Goal: Task Accomplishment & Management: Complete application form

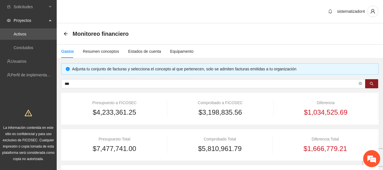
scroll to position [0, 72]
click at [95, 50] on div "Resumen conceptos" at bounding box center [101, 51] width 36 height 6
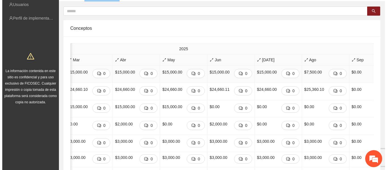
scroll to position [0, 329]
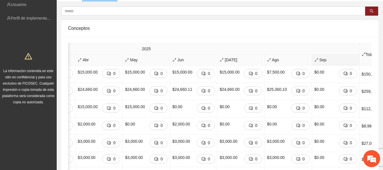
click at [314, 59] on icon "arrows-alt" at bounding box center [316, 60] width 4 height 4
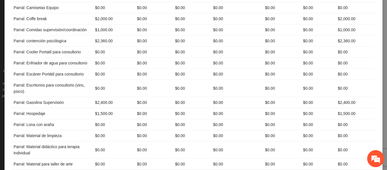
scroll to position [1558, 0]
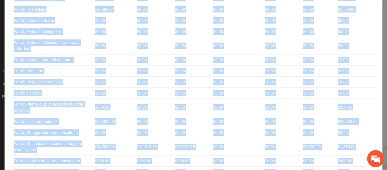
drag, startPoint x: 11, startPoint y: 56, endPoint x: 350, endPoint y: 128, distance: 346.5
copy table "Loremips Dolorsitame Consecte Adipisc Elitseddoeiusm Tempor 9 Incidi 1 Utlabore…"
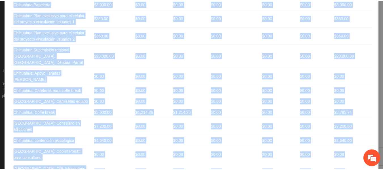
scroll to position [0, 0]
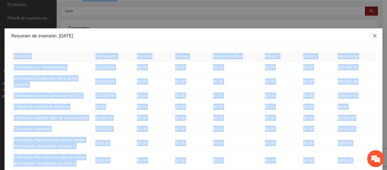
click at [374, 36] on icon "close" at bounding box center [374, 35] width 5 height 5
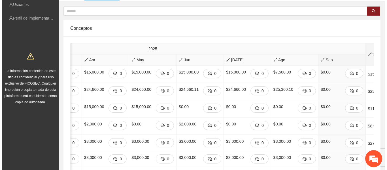
scroll to position [0, 329]
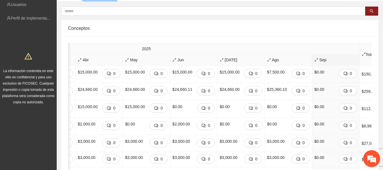
click at [314, 60] on span "Sep" at bounding box center [335, 60] width 42 height 6
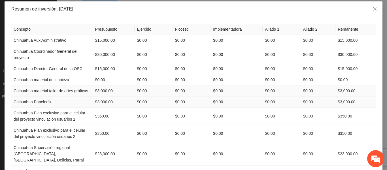
scroll to position [28, 0]
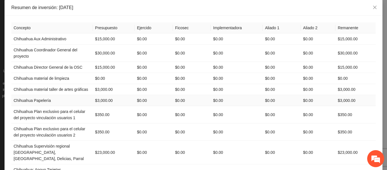
click at [50, 102] on td "Chihuahua Papelería" at bounding box center [52, 100] width 82 height 11
drag, startPoint x: 9, startPoint y: 100, endPoint x: 112, endPoint y: 98, distance: 102.5
click at [112, 98] on tr "Chihuahua Papelería $3,000.00 $0.00 $0.00 $0.00 $0.00 $0.00 $3,000.00" at bounding box center [193, 100] width 364 height 11
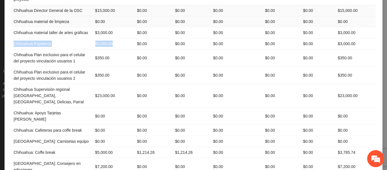
scroll to position [0, 0]
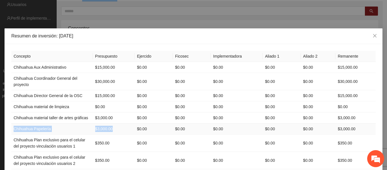
click at [42, 127] on td "Chihuahua Papelería" at bounding box center [52, 128] width 82 height 11
click at [48, 128] on td "Chihuahua Papelería" at bounding box center [52, 128] width 82 height 11
click at [43, 129] on td "Chihuahua Papelería" at bounding box center [52, 128] width 82 height 11
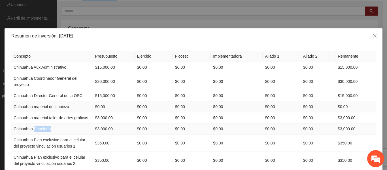
copy td "Papelería"
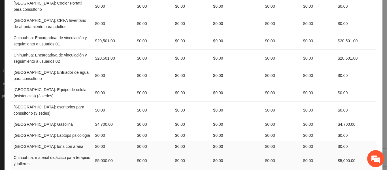
scroll to position [283, 0]
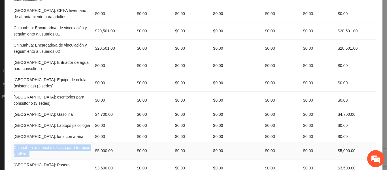
drag, startPoint x: 28, startPoint y: 130, endPoint x: 11, endPoint y: 124, distance: 18.0
click at [11, 142] on td "Chihuahua: material didáctico para terapias y talleres" at bounding box center [52, 150] width 82 height 17
copy td "Chihuahua: material didáctico para terapias y talleres"
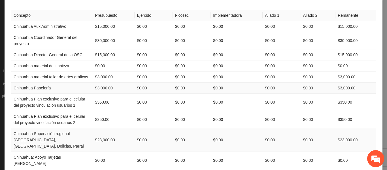
scroll to position [113, 0]
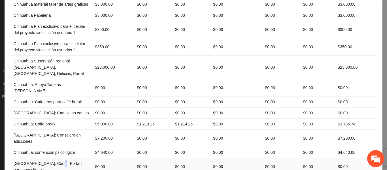
click at [55, 158] on td "[GEOGRAPHIC_DATA]: Cooler Portatil para consultorio" at bounding box center [52, 166] width 82 height 17
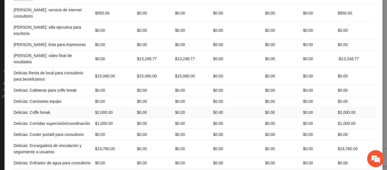
scroll to position [1060, 0]
drag, startPoint x: 31, startPoint y: 138, endPoint x: 12, endPoint y: 131, distance: 21.0
copy td "Delicias: material didáctico para terapia individual"
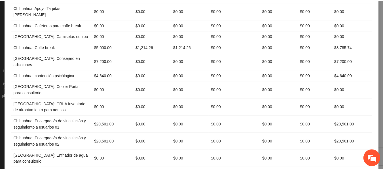
scroll to position [0, 0]
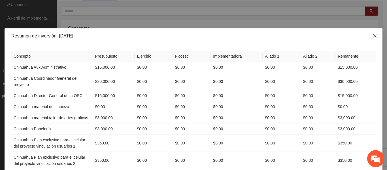
click at [375, 37] on span "Close" at bounding box center [374, 35] width 15 height 15
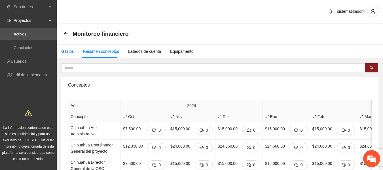
click at [68, 51] on div "Gastos" at bounding box center [67, 51] width 12 height 6
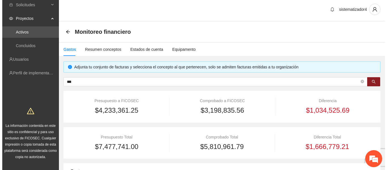
scroll to position [85, 0]
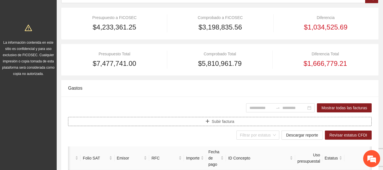
click at [210, 120] on button "Subir factura" at bounding box center [219, 121] width 303 height 9
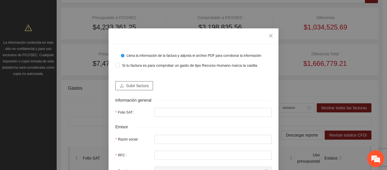
click at [135, 85] on span "Subir factura" at bounding box center [137, 85] width 22 height 6
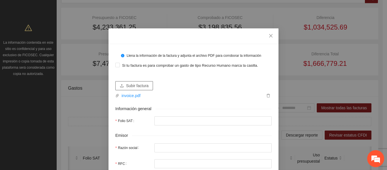
click at [143, 86] on span "Subir factura" at bounding box center [137, 85] width 22 height 6
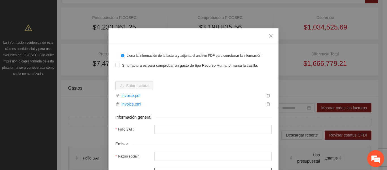
type input "**********"
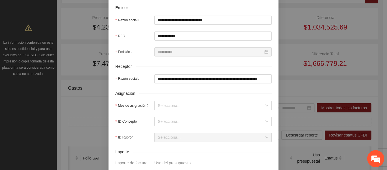
scroll to position [142, 0]
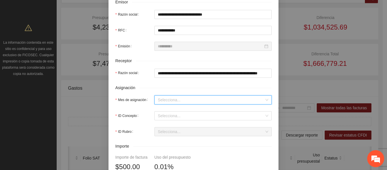
click at [172, 101] on input "Mes de asignación" at bounding box center [211, 99] width 106 height 8
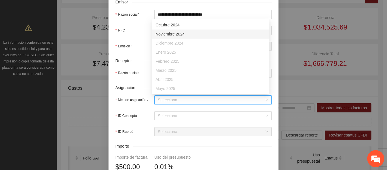
scroll to position [36, 0]
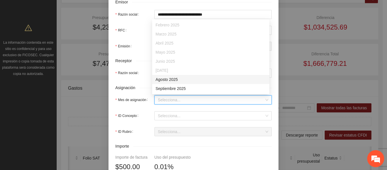
click at [171, 82] on div "Agosto 2025" at bounding box center [210, 79] width 110 height 6
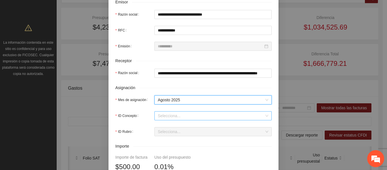
click at [170, 114] on input "ID Concepto" at bounding box center [211, 115] width 106 height 8
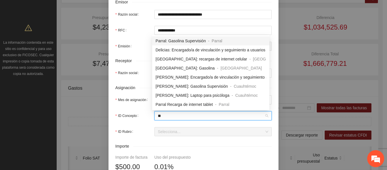
type input "***"
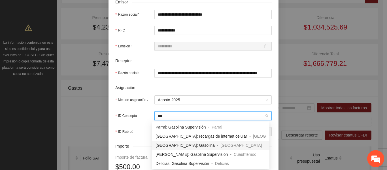
click at [182, 146] on span "[GEOGRAPHIC_DATA]: Gasolina" at bounding box center [184, 145] width 59 height 5
type input "***"
type input "*"
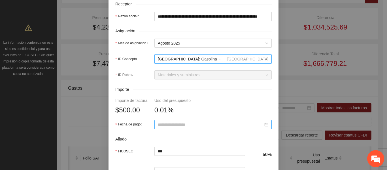
scroll to position [170, 0]
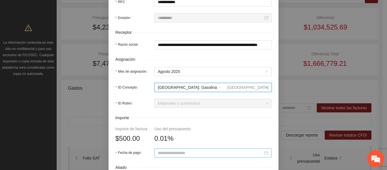
click at [181, 150] on input "Fecha de pago" at bounding box center [210, 153] width 105 height 6
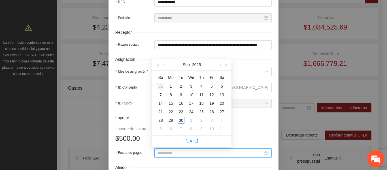
type input "**********"
click at [162, 64] on button "button" at bounding box center [164, 64] width 6 height 11
type input "**********"
click at [202, 104] on div "14" at bounding box center [201, 103] width 7 height 7
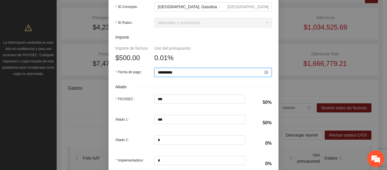
scroll to position [283, 0]
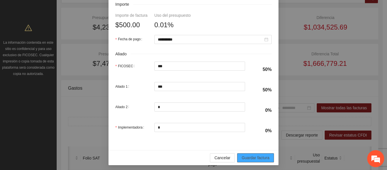
click at [249, 155] on span "Guardar factura" at bounding box center [256, 157] width 28 height 6
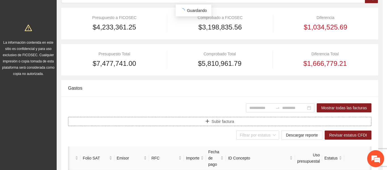
scroll to position [0, 0]
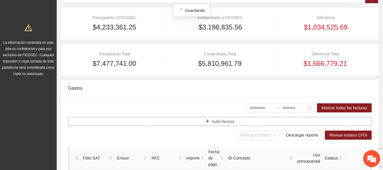
click at [210, 122] on button "Subir factura" at bounding box center [219, 121] width 303 height 9
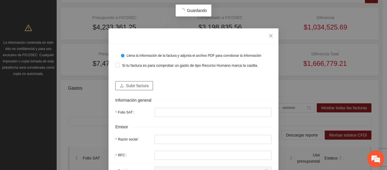
click at [138, 87] on span "Subir factura" at bounding box center [137, 85] width 22 height 6
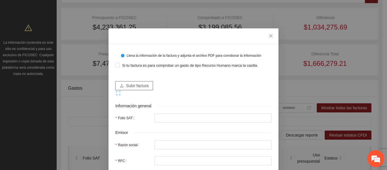
click at [130, 85] on span "Subir factura" at bounding box center [137, 85] width 22 height 6
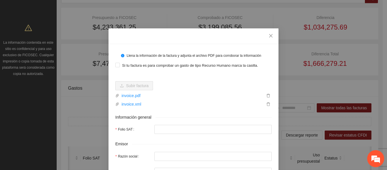
type input "**********"
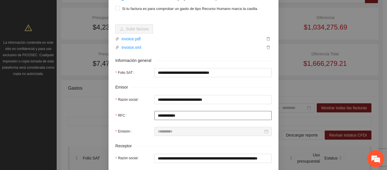
scroll to position [85, 0]
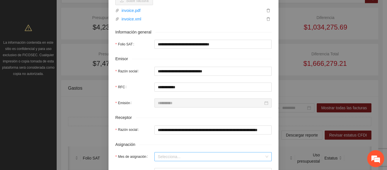
click at [177, 155] on input "Mes de asignación" at bounding box center [211, 156] width 106 height 8
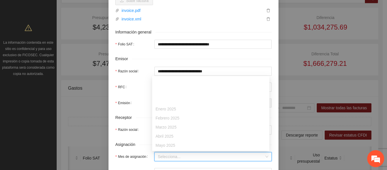
scroll to position [28, 0]
click at [172, 144] on div "Agosto 2025" at bounding box center [210, 144] width 110 height 6
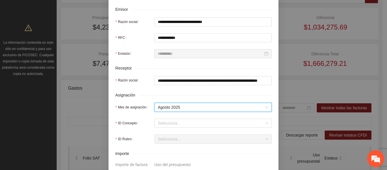
scroll to position [142, 0]
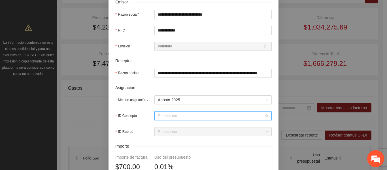
click at [169, 116] on input "ID Concepto" at bounding box center [211, 115] width 106 height 8
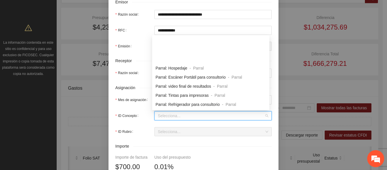
scroll to position [28, 0]
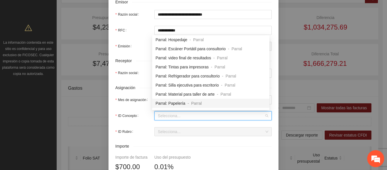
type input "*"
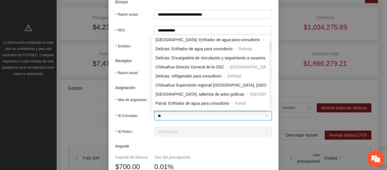
scroll to position [20, 0]
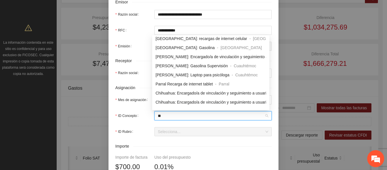
type input "***"
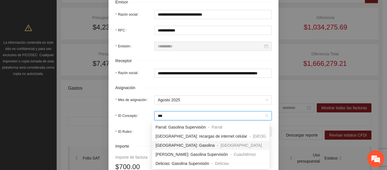
click at [180, 144] on span "[GEOGRAPHIC_DATA]: Gasolina" at bounding box center [184, 145] width 59 height 5
type input "***"
type input "*"
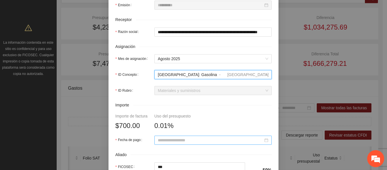
scroll to position [170, 0]
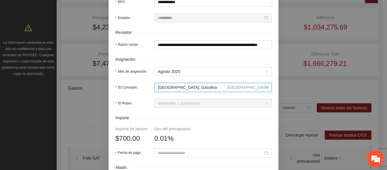
click at [181, 157] on form "**********" at bounding box center [193, 66] width 156 height 371
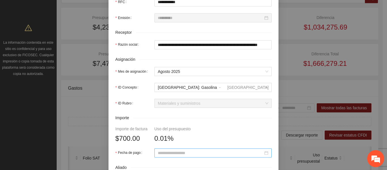
click at [181, 153] on input "Fecha de pago" at bounding box center [210, 153] width 105 height 6
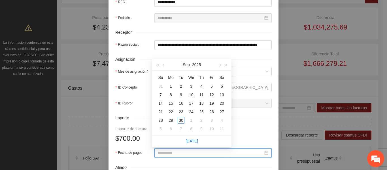
type input "**********"
click at [161, 66] on button "button" at bounding box center [164, 64] width 6 height 11
type input "**********"
click at [212, 103] on div "15" at bounding box center [211, 103] width 7 height 7
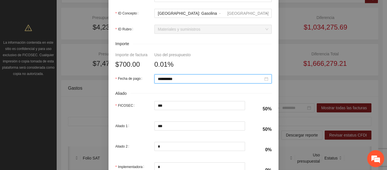
scroll to position [285, 0]
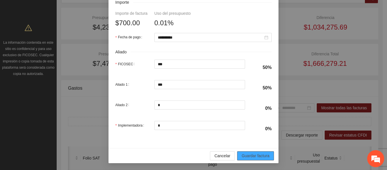
click at [238, 154] on button "Guardar factura" at bounding box center [255, 155] width 37 height 9
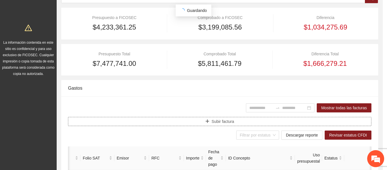
scroll to position [0, 0]
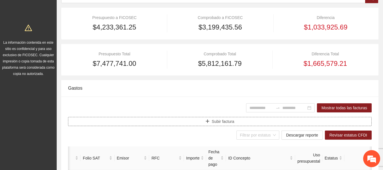
click at [221, 122] on span "Subir factura" at bounding box center [223, 121] width 22 height 6
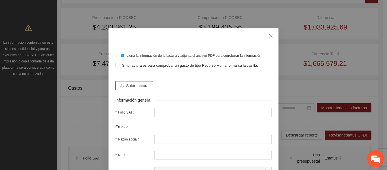
click at [138, 82] on button "Subir factura" at bounding box center [134, 85] width 38 height 9
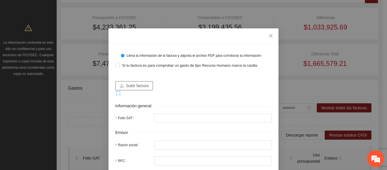
click at [121, 88] on span "upload" at bounding box center [122, 86] width 4 height 5
type input "**********"
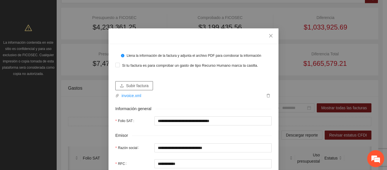
type input "**********"
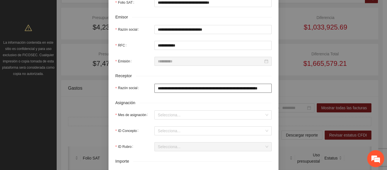
scroll to position [142, 0]
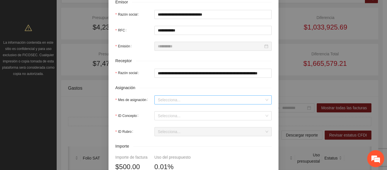
click at [165, 100] on input "Mes de asignación" at bounding box center [211, 99] width 106 height 8
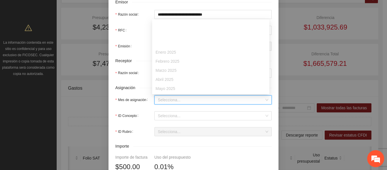
scroll to position [28, 0]
click at [172, 89] on div "Agosto 2025" at bounding box center [210, 87] width 110 height 6
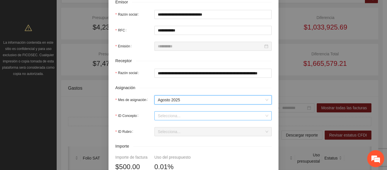
click at [171, 118] on input "ID Concepto" at bounding box center [211, 115] width 106 height 8
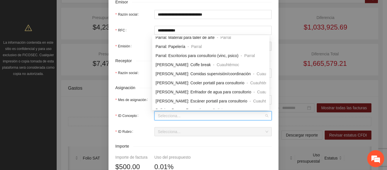
scroll to position [113, 0]
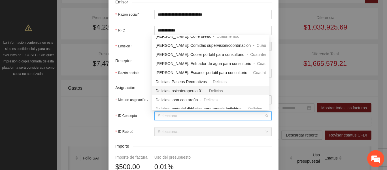
type input "*"
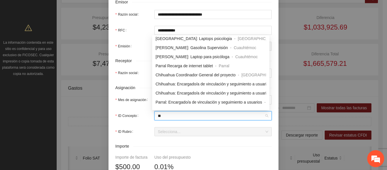
scroll to position [27, 0]
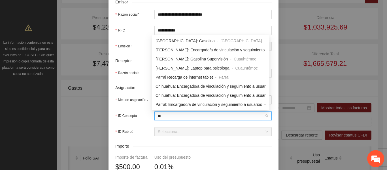
type input "***"
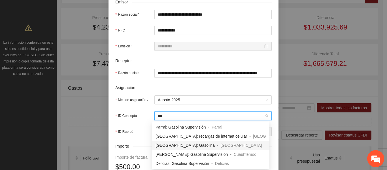
click at [166, 146] on span "[GEOGRAPHIC_DATA]: Gasolina" at bounding box center [184, 145] width 59 height 5
type input "***"
type input "*"
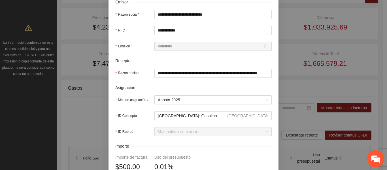
click at [174, 107] on form "**********" at bounding box center [193, 94] width 156 height 371
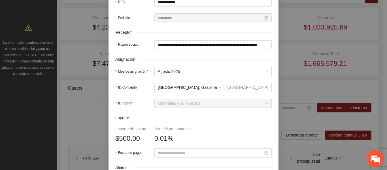
scroll to position [198, 0]
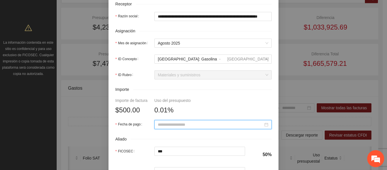
click at [174, 125] on input "Fecha de pago" at bounding box center [210, 124] width 105 height 6
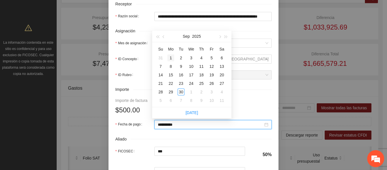
type input "**********"
click at [163, 38] on button "button" at bounding box center [164, 36] width 6 height 11
type input "**********"
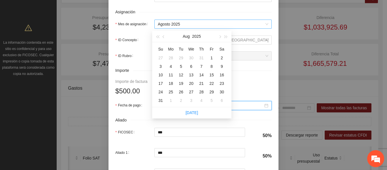
scroll to position [227, 0]
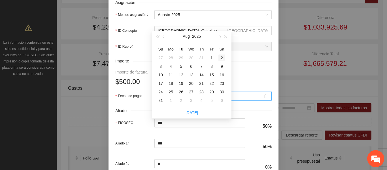
type input "**********"
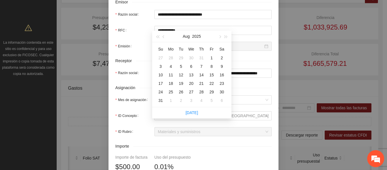
scroll to position [170, 0]
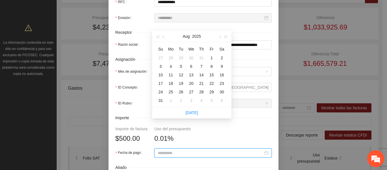
type input "**********"
click at [212, 74] on div "15" at bounding box center [211, 74] width 7 height 7
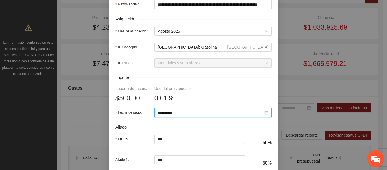
scroll to position [283, 0]
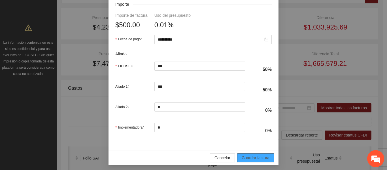
click at [252, 155] on span "Guardar factura" at bounding box center [256, 157] width 28 height 6
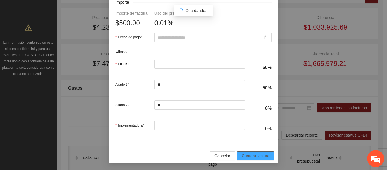
scroll to position [266, 0]
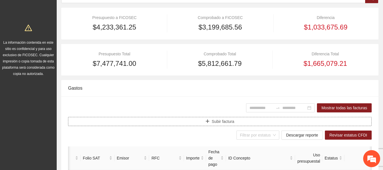
click at [217, 122] on span "Subir factura" at bounding box center [223, 121] width 22 height 6
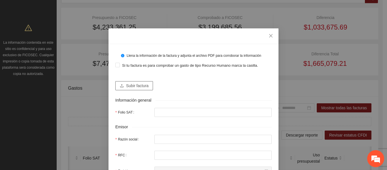
click at [123, 86] on button "Subir factura" at bounding box center [134, 85] width 38 height 9
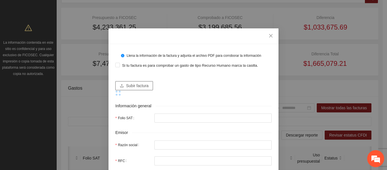
click at [138, 86] on span "Subir factura" at bounding box center [137, 85] width 22 height 6
type input "**********"
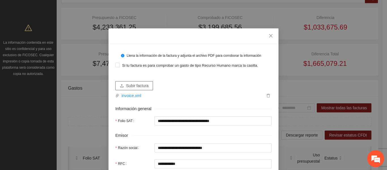
type input "**********"
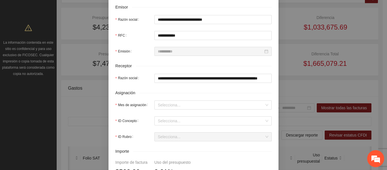
scroll to position [142, 0]
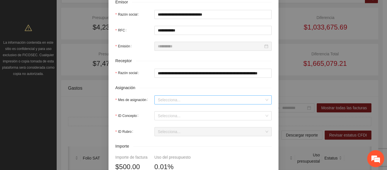
click at [175, 98] on input "Mes de asignación" at bounding box center [211, 99] width 106 height 8
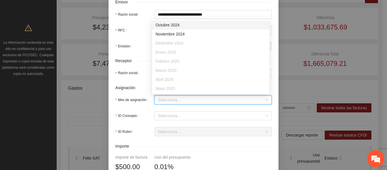
scroll to position [36, 0]
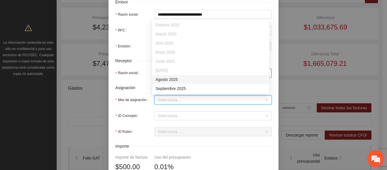
click at [178, 77] on div "Agosto 2025" at bounding box center [210, 79] width 110 height 6
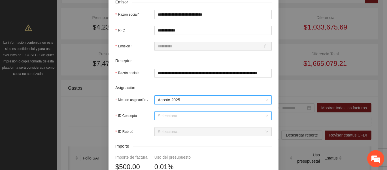
click at [178, 114] on input "ID Concepto" at bounding box center [211, 115] width 106 height 8
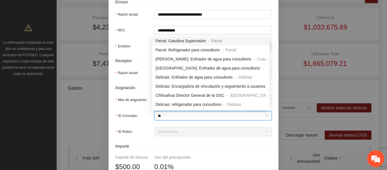
type input "***"
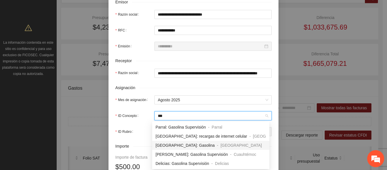
click at [189, 146] on span "[GEOGRAPHIC_DATA]: Gasolina" at bounding box center [184, 145] width 59 height 5
type input "***"
type input "*"
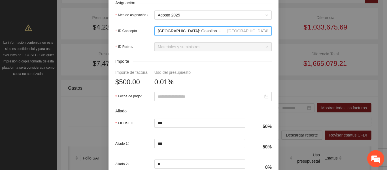
scroll to position [227, 0]
click at [189, 96] on input "Fecha de pago" at bounding box center [210, 96] width 105 height 6
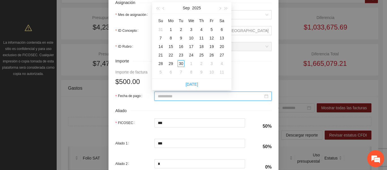
type input "**********"
click at [162, 9] on button "button" at bounding box center [164, 7] width 6 height 11
type input "**********"
click at [170, 55] on div "18" at bounding box center [170, 55] width 7 height 7
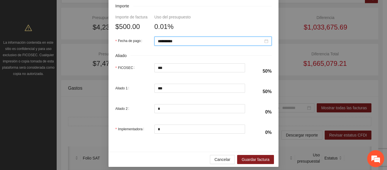
scroll to position [283, 0]
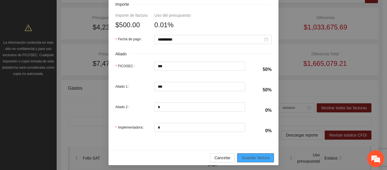
click at [243, 157] on span "Guardar factura" at bounding box center [256, 157] width 28 height 6
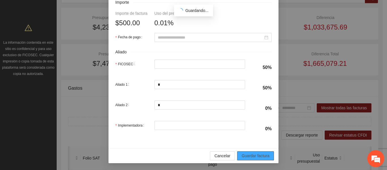
scroll to position [266, 0]
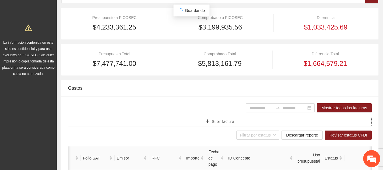
click at [212, 123] on span "Subir factura" at bounding box center [223, 121] width 22 height 6
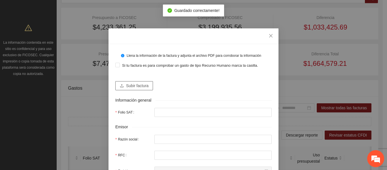
click at [139, 87] on span "Subir factura" at bounding box center [137, 85] width 22 height 6
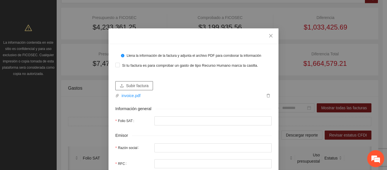
click at [138, 85] on span "Subir factura" at bounding box center [137, 85] width 22 height 6
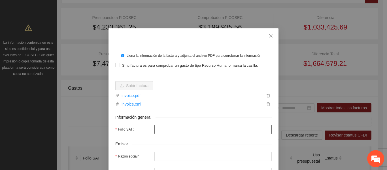
type input "**********"
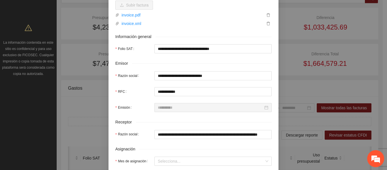
scroll to position [113, 0]
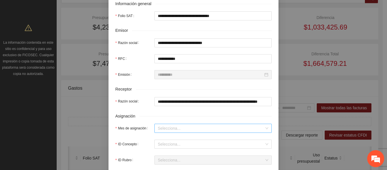
click at [166, 127] on input "Mes de asignación" at bounding box center [211, 128] width 106 height 8
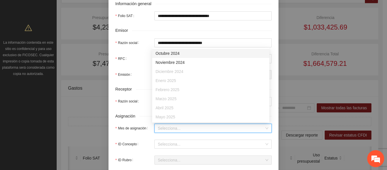
click at [171, 110] on div "Abril 2025" at bounding box center [210, 107] width 110 height 6
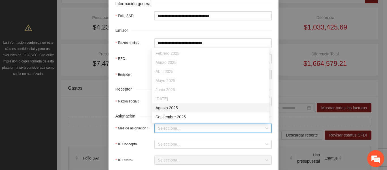
click at [170, 109] on div "Agosto 2025" at bounding box center [210, 107] width 110 height 6
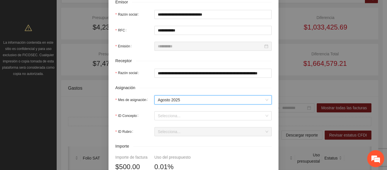
scroll to position [170, 0]
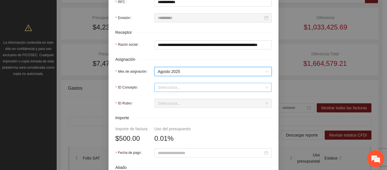
click at [189, 88] on input "ID Concepto" at bounding box center [211, 87] width 106 height 8
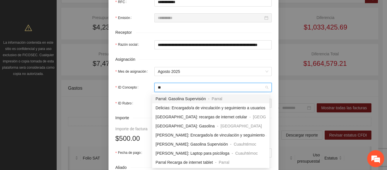
type input "***"
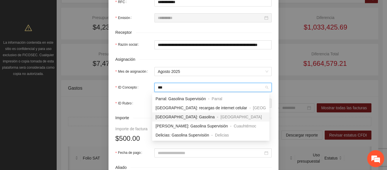
click at [186, 116] on span "[GEOGRAPHIC_DATA]: Gasolina" at bounding box center [184, 116] width 59 height 5
type input "***"
type input "*"
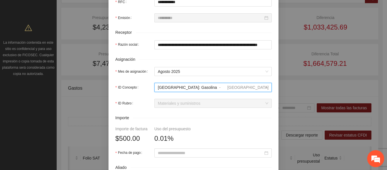
scroll to position [227, 0]
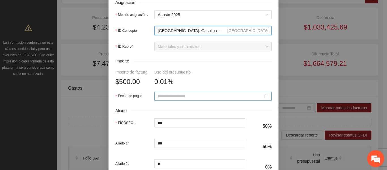
click at [183, 96] on input "Fecha de pago" at bounding box center [210, 96] width 105 height 6
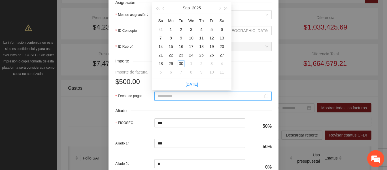
type input "**********"
click at [164, 9] on span "button" at bounding box center [164, 8] width 3 height 3
type input "**********"
click at [221, 54] on div "23" at bounding box center [221, 55] width 7 height 7
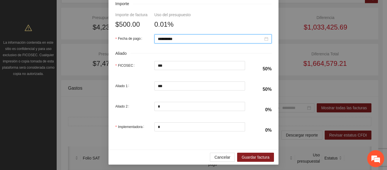
scroll to position [285, 0]
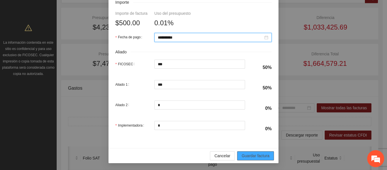
click at [260, 154] on span "Guardar factura" at bounding box center [256, 155] width 28 height 6
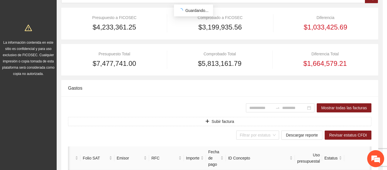
scroll to position [240, 0]
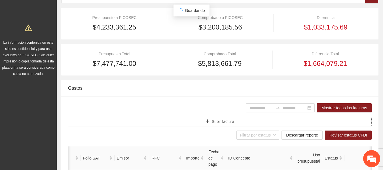
click at [197, 117] on button "Subir factura" at bounding box center [219, 121] width 303 height 9
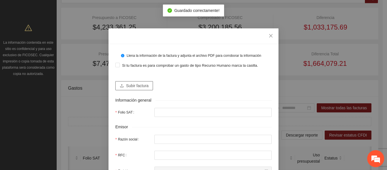
click at [139, 86] on span "Subir factura" at bounding box center [137, 85] width 22 height 6
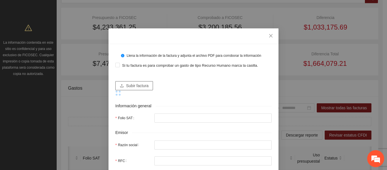
click at [131, 84] on span "Subir factura" at bounding box center [137, 85] width 22 height 6
type input "**********"
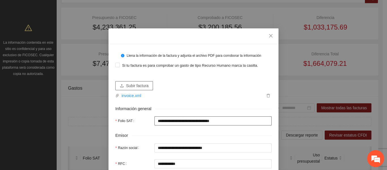
type input "**********"
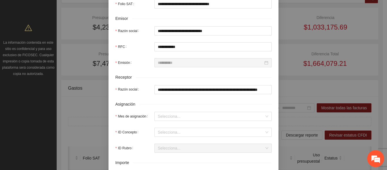
scroll to position [142, 0]
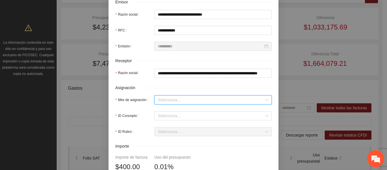
click at [170, 99] on input "Mes de asignación" at bounding box center [211, 99] width 106 height 8
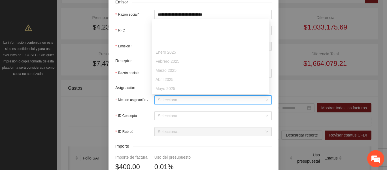
scroll to position [28, 0]
click at [165, 87] on div "Agosto 2025" at bounding box center [210, 87] width 110 height 6
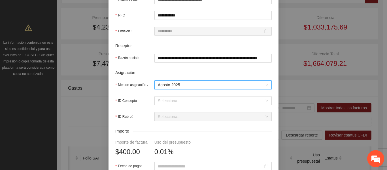
scroll to position [170, 0]
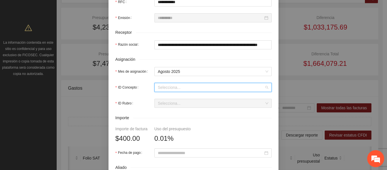
click at [174, 87] on input "ID Concepto" at bounding box center [211, 87] width 106 height 8
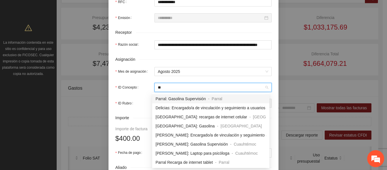
type input "***"
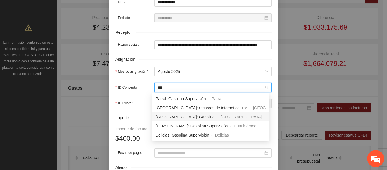
click at [217, 117] on span "-" at bounding box center [217, 116] width 1 height 5
type input "***"
type input "*"
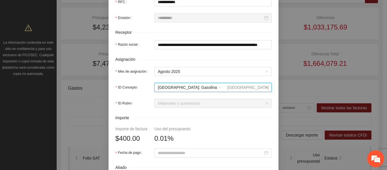
scroll to position [198, 0]
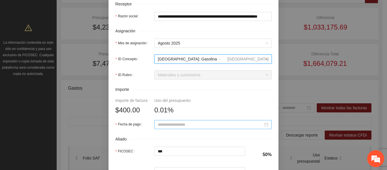
click at [176, 123] on input "Fecha de pago" at bounding box center [210, 124] width 105 height 6
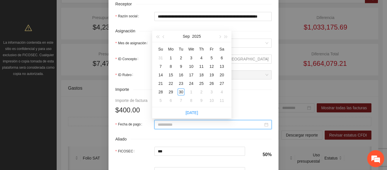
type input "**********"
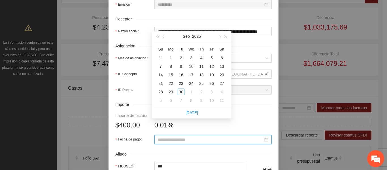
scroll to position [170, 0]
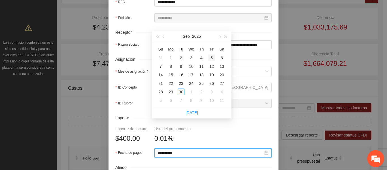
type input "**********"
click at [163, 38] on button "button" at bounding box center [164, 36] width 6 height 11
type input "**********"
click at [171, 92] on div "25" at bounding box center [170, 91] width 7 height 7
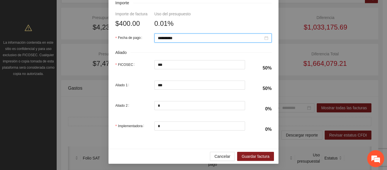
scroll to position [285, 0]
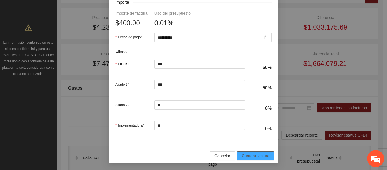
click at [246, 155] on span "Guardar factura" at bounding box center [256, 155] width 28 height 6
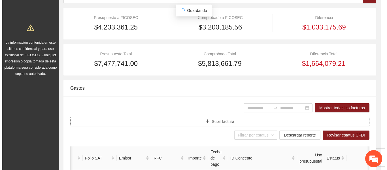
scroll to position [0, 0]
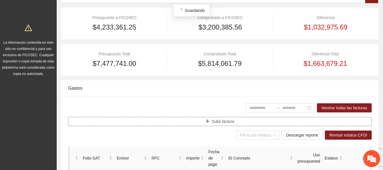
click at [217, 125] on button "Subir factura" at bounding box center [219, 121] width 303 height 9
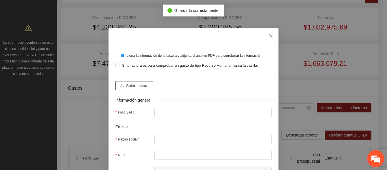
click at [145, 84] on span "Subir factura" at bounding box center [137, 85] width 22 height 6
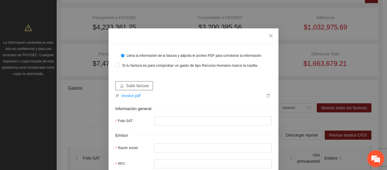
click at [126, 83] on span "Subir factura" at bounding box center [137, 85] width 22 height 6
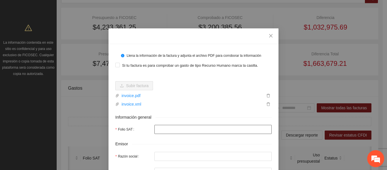
type input "**********"
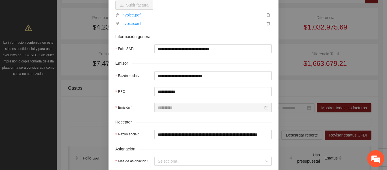
scroll to position [113, 0]
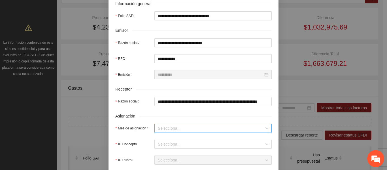
click at [187, 130] on input "Mes de asignación" at bounding box center [211, 128] width 106 height 8
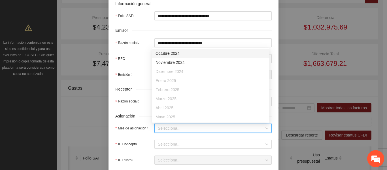
scroll to position [28, 0]
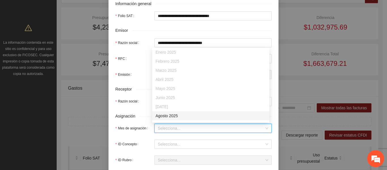
click at [172, 116] on div "Agosto 2025" at bounding box center [210, 115] width 110 height 6
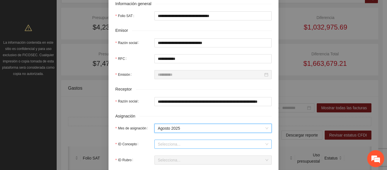
scroll to position [142, 0]
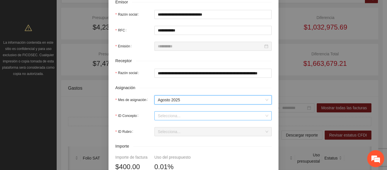
click at [180, 116] on input "ID Concepto" at bounding box center [211, 115] width 106 height 8
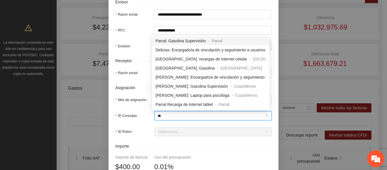
type input "***"
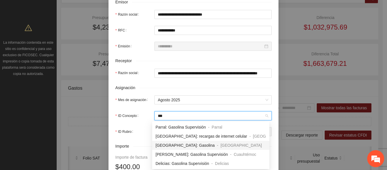
click at [186, 144] on span "[GEOGRAPHIC_DATA]: Gasolina" at bounding box center [184, 145] width 59 height 5
type input "***"
type input "*"
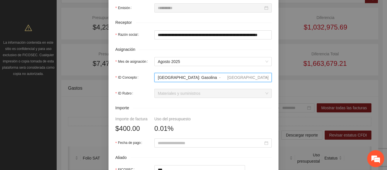
scroll to position [170, 0]
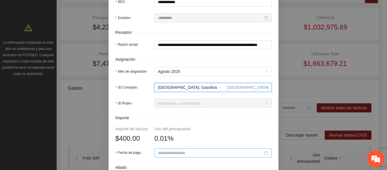
click at [186, 151] on input "Fecha de pago" at bounding box center [210, 153] width 105 height 6
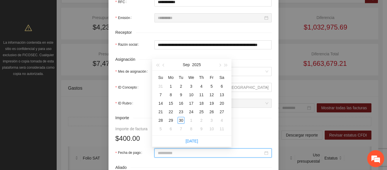
type input "**********"
click at [164, 66] on span "button" at bounding box center [164, 65] width 3 height 3
type input "**********"
click at [192, 119] on div "27" at bounding box center [191, 120] width 7 height 7
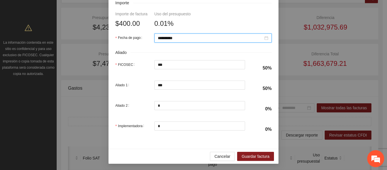
scroll to position [285, 0]
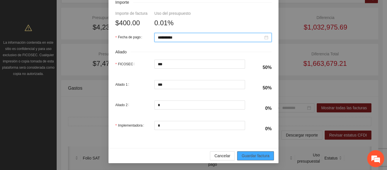
click at [258, 155] on span "Guardar factura" at bounding box center [256, 155] width 28 height 6
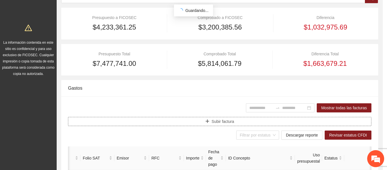
scroll to position [0, 0]
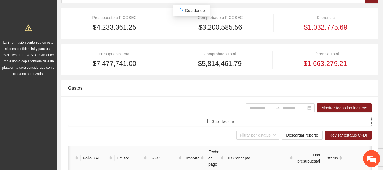
click at [210, 125] on button "Subir factura" at bounding box center [219, 121] width 303 height 9
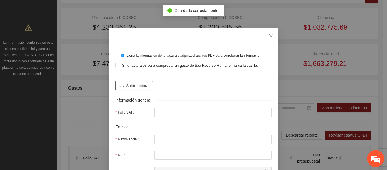
click at [141, 86] on span "Subir factura" at bounding box center [137, 85] width 22 height 6
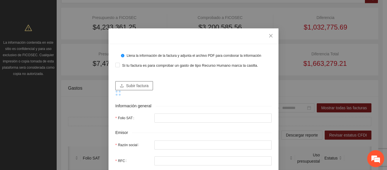
click at [134, 87] on span "Subir factura" at bounding box center [137, 85] width 22 height 6
type input "**********"
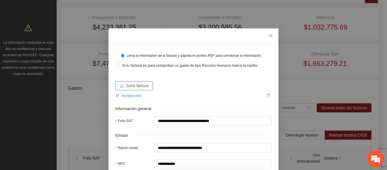
type input "**********"
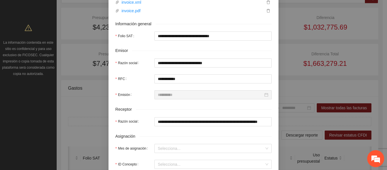
scroll to position [113, 0]
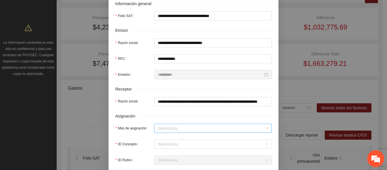
click at [159, 130] on input "Mes de asignación" at bounding box center [211, 128] width 106 height 8
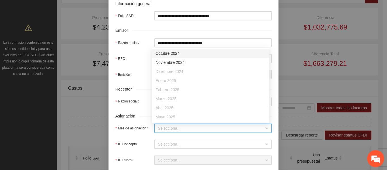
scroll to position [28, 0]
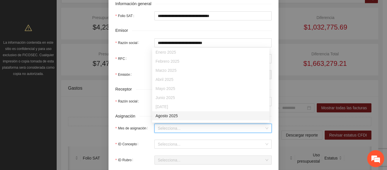
click at [169, 115] on div "Agosto 2025" at bounding box center [210, 115] width 110 height 6
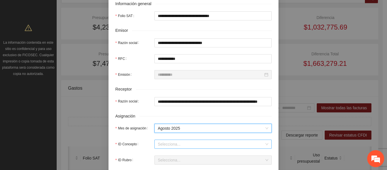
click at [171, 142] on input "ID Concepto" at bounding box center [211, 144] width 106 height 8
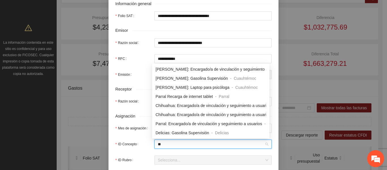
scroll to position [32, 0]
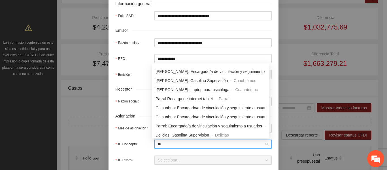
type input "***"
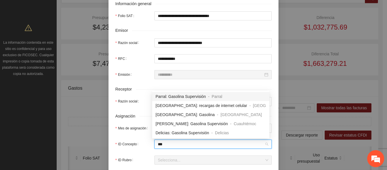
scroll to position [0, 0]
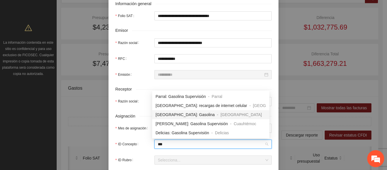
click at [183, 115] on span "[GEOGRAPHIC_DATA]: Gasolina" at bounding box center [184, 114] width 59 height 5
type input "***"
type input "*"
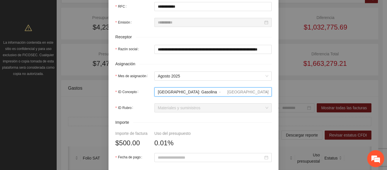
scroll to position [170, 0]
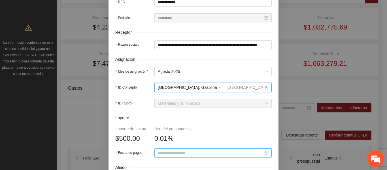
click at [171, 153] on input "Fecha de pago" at bounding box center [210, 153] width 105 height 6
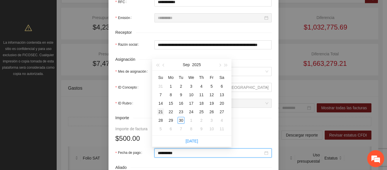
type input "**********"
click at [164, 66] on span "button" at bounding box center [164, 65] width 3 height 3
type input "**********"
click at [201, 120] on div "28" at bounding box center [201, 120] width 7 height 7
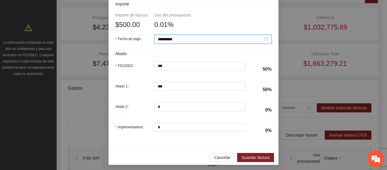
scroll to position [285, 0]
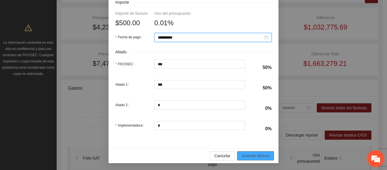
click at [246, 155] on span "Guardar factura" at bounding box center [256, 155] width 28 height 6
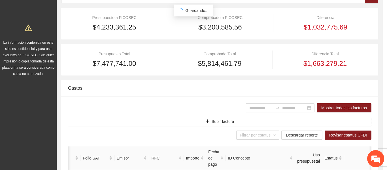
scroll to position [240, 0]
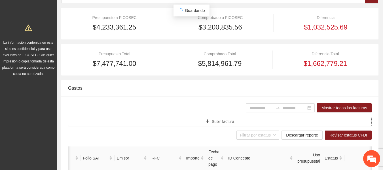
click at [218, 124] on span "Subir factura" at bounding box center [223, 121] width 22 height 6
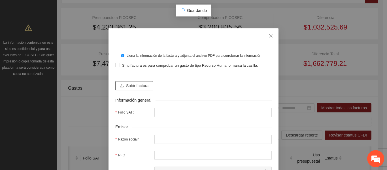
click at [136, 88] on span "Subir factura" at bounding box center [137, 85] width 22 height 6
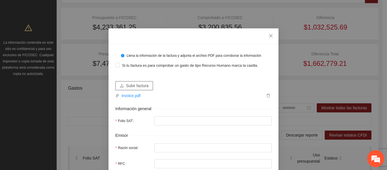
click at [137, 84] on span "Subir factura" at bounding box center [137, 85] width 22 height 6
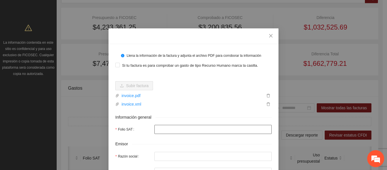
type input "**********"
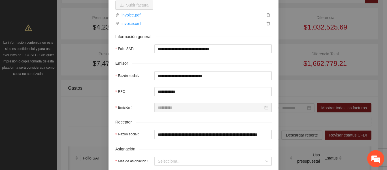
scroll to position [113, 0]
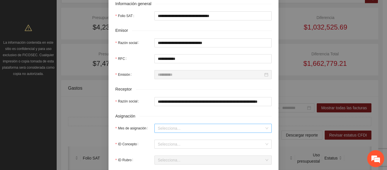
click at [174, 125] on input "Mes de asignación" at bounding box center [211, 128] width 106 height 8
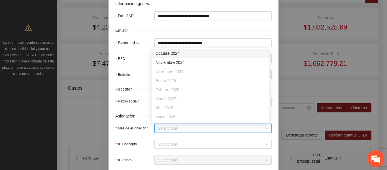
scroll to position [36, 0]
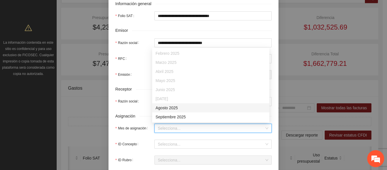
click at [171, 105] on div "Agosto 2025" at bounding box center [210, 107] width 110 height 6
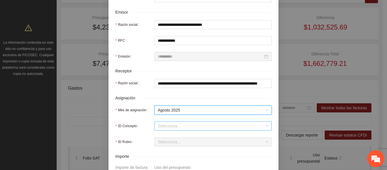
scroll to position [142, 0]
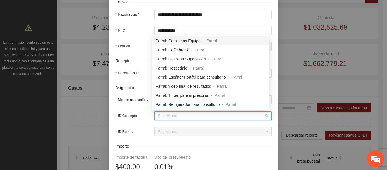
click at [174, 114] on input "ID Concepto" at bounding box center [211, 115] width 106 height 8
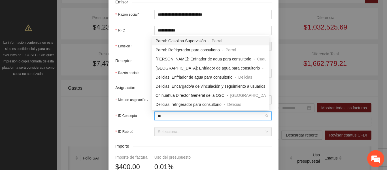
type input "***"
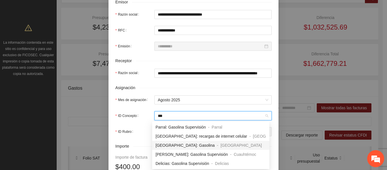
click at [164, 147] on span "[GEOGRAPHIC_DATA]: Gasolina" at bounding box center [184, 145] width 59 height 5
type input "***"
type input "*"
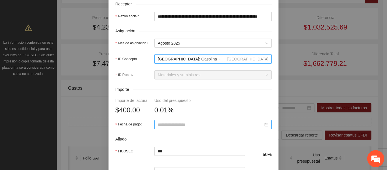
scroll to position [170, 0]
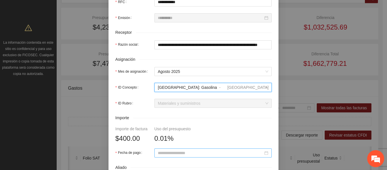
click at [178, 151] on input "Fecha de pago" at bounding box center [210, 153] width 105 height 6
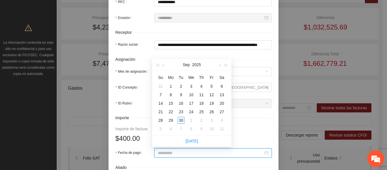
type input "**********"
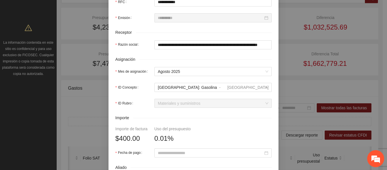
click at [248, 132] on form "**********" at bounding box center [193, 66] width 156 height 371
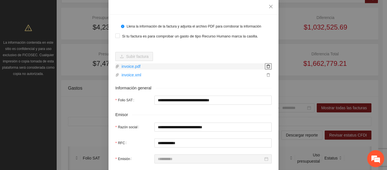
scroll to position [28, 0]
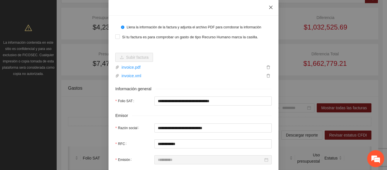
click at [269, 8] on icon "close" at bounding box center [270, 7] width 3 height 3
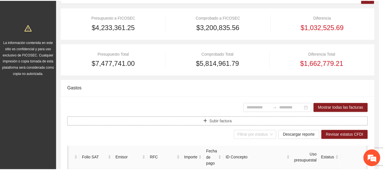
scroll to position [0, 0]
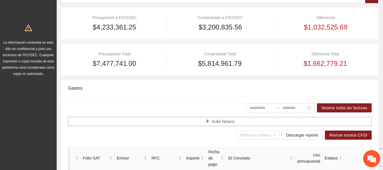
click at [209, 121] on icon "plus" at bounding box center [207, 121] width 4 height 4
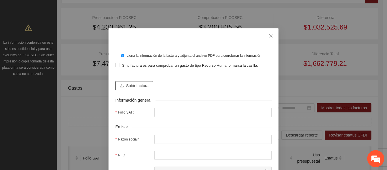
click at [142, 85] on span "Subir factura" at bounding box center [137, 85] width 22 height 6
click at [269, 35] on icon "close" at bounding box center [270, 35] width 3 height 3
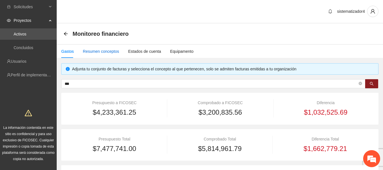
click at [99, 52] on div "Resumen conceptos" at bounding box center [101, 51] width 36 height 6
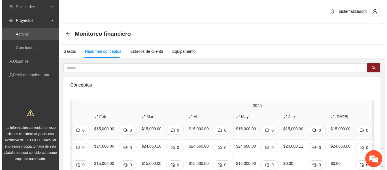
scroll to position [0, 329]
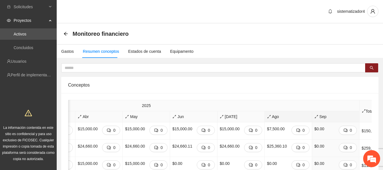
click at [267, 116] on span "Ago" at bounding box center [288, 116] width 42 height 6
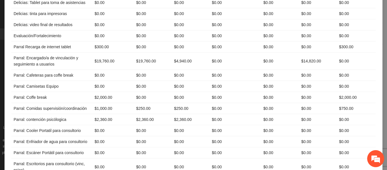
scroll to position [1558, 0]
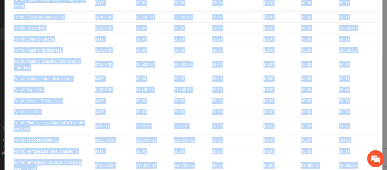
drag, startPoint x: 10, startPoint y: 56, endPoint x: 350, endPoint y: 131, distance: 347.6
copy table "Loremips Dolorsitame Consecte Adipisc Elitseddoeiusm Tempor 5 Incidi 7 Utlabore…"
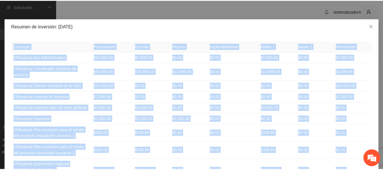
scroll to position [0, 0]
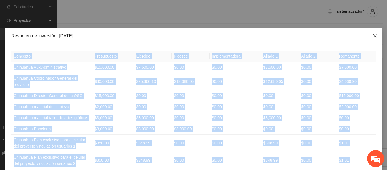
click at [373, 35] on icon "close" at bounding box center [374, 35] width 3 height 3
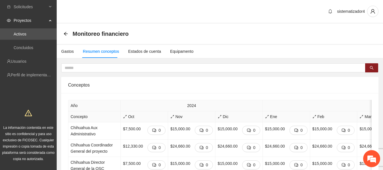
click at [27, 20] on span "Proyectos" at bounding box center [30, 20] width 33 height 11
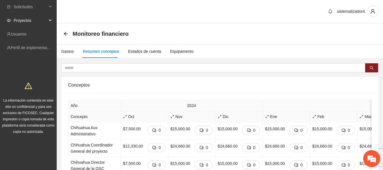
click at [27, 21] on span "Proyectos" at bounding box center [30, 20] width 33 height 11
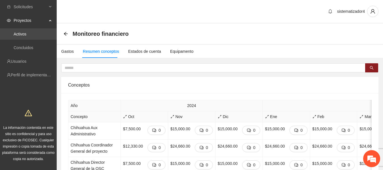
click at [25, 35] on link "Activos" at bounding box center [20, 34] width 13 height 5
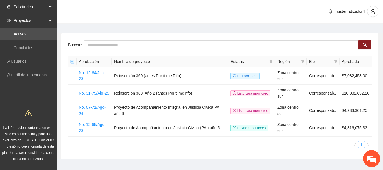
click at [37, 9] on span "Solicitudes" at bounding box center [30, 6] width 33 height 11
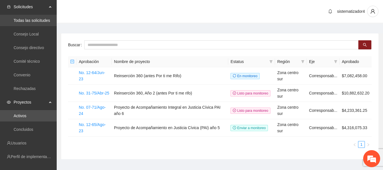
click at [34, 22] on link "Todas las solicitudes" at bounding box center [32, 20] width 36 height 5
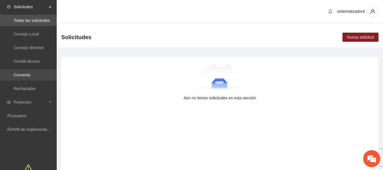
click at [30, 77] on link "Convenio" at bounding box center [22, 74] width 17 height 5
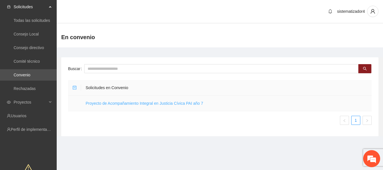
click at [148, 104] on link "Proyecto de Acompañamiento Integral en Justicia Cívica PAI año 7" at bounding box center [145, 103] width 118 height 5
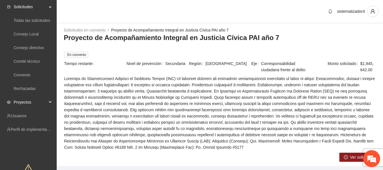
click at [25, 103] on span "Proyectos" at bounding box center [30, 101] width 33 height 11
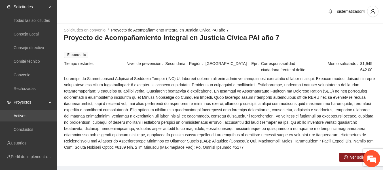
click at [23, 115] on link "Activos" at bounding box center [20, 115] width 13 height 5
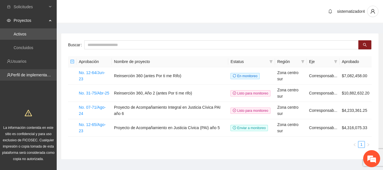
click at [14, 74] on link "Perfil de implementadora" at bounding box center [33, 74] width 44 height 5
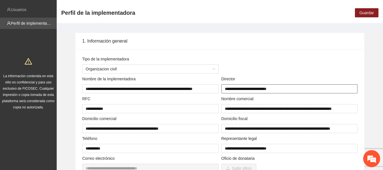
scroll to position [85, 0]
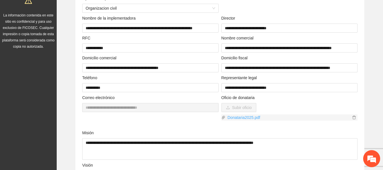
click at [233, 119] on link "Donataria2025.pdf" at bounding box center [287, 117] width 125 height 6
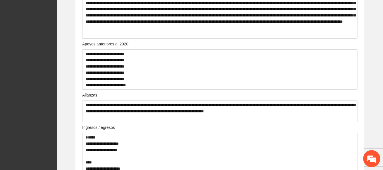
scroll to position [453, 0]
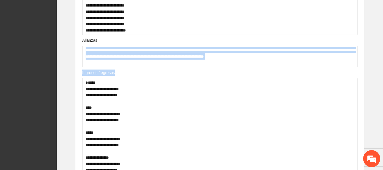
drag, startPoint x: 382, startPoint y: 46, endPoint x: 387, endPoint y: 164, distance: 118.4
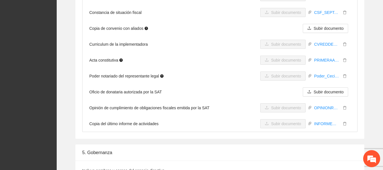
scroll to position [1846, 0]
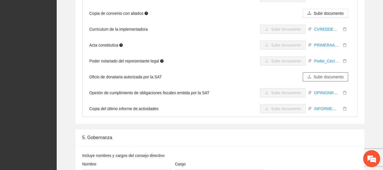
click at [317, 74] on span "Subir documento" at bounding box center [328, 77] width 30 height 6
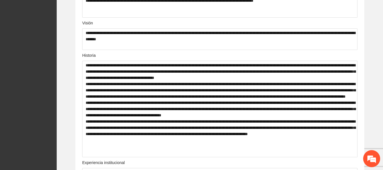
scroll to position [0, 0]
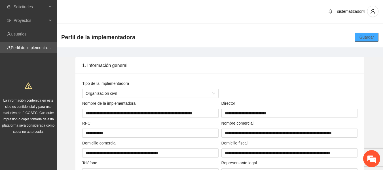
drag, startPoint x: 365, startPoint y: 41, endPoint x: 362, endPoint y: 37, distance: 4.2
click at [364, 39] on button "Guardar" at bounding box center [367, 37] width 24 height 9
click at [359, 38] on button "Guardar" at bounding box center [367, 37] width 24 height 9
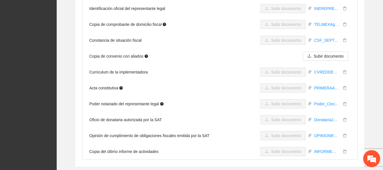
scroll to position [1812, 0]
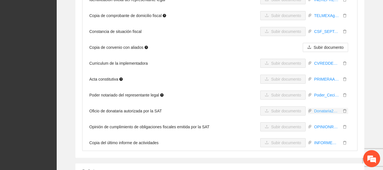
click at [322, 108] on link "Donataria2025.pdf" at bounding box center [325, 111] width 29 height 6
